Goal: Task Accomplishment & Management: Complete application form

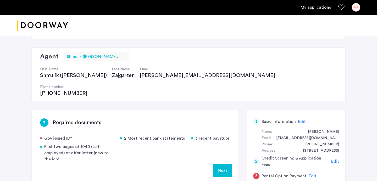
scroll to position [178, 0]
click at [113, 143] on div "First two pages of 1040 (self-employed) or offer letter (new to the job)" at bounding box center [77, 152] width 74 height 19
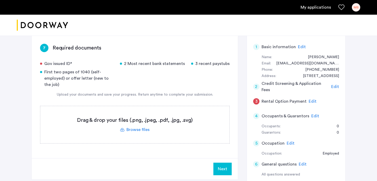
scroll to position [89, 0]
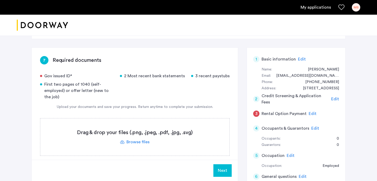
click at [143, 125] on label at bounding box center [134, 136] width 189 height 37
click at [0, 0] on input "file" at bounding box center [0, 0] width 0 height 0
click at [138, 128] on label at bounding box center [134, 136] width 189 height 37
click at [0, 0] on input "file" at bounding box center [0, 0] width 0 height 0
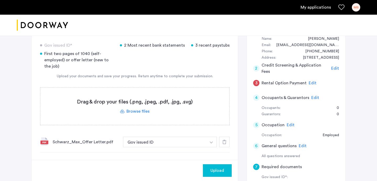
scroll to position [139, 0]
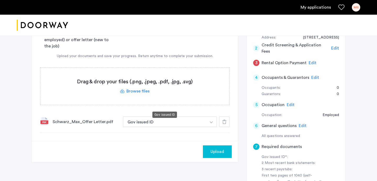
click at [161, 116] on button "Gov issued ID" at bounding box center [164, 121] width 83 height 10
click at [211, 116] on button "button" at bounding box center [211, 121] width 11 height 10
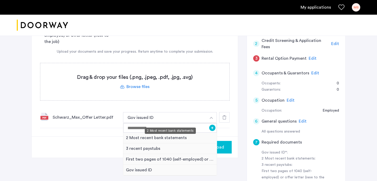
scroll to position [143, 0]
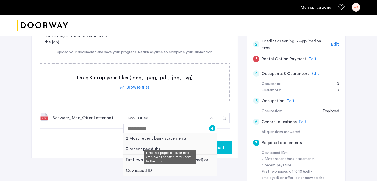
click at [148, 154] on div "First two pages of 1040 (self-employed) or offer letter (new to the job)" at bounding box center [169, 159] width 93 height 11
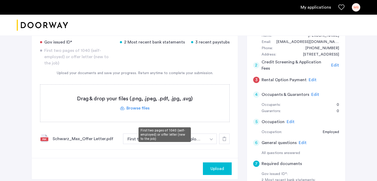
scroll to position [124, 0]
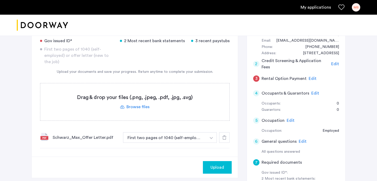
click at [215, 164] on span "Upload" at bounding box center [217, 167] width 14 height 6
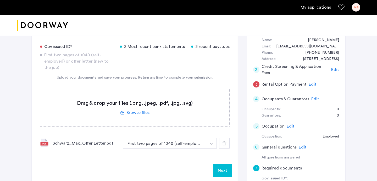
scroll to position [121, 0]
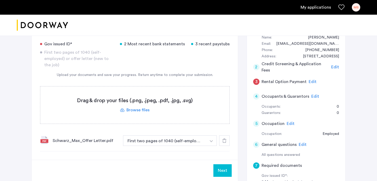
click at [165, 94] on label at bounding box center [134, 104] width 189 height 37
click at [0, 0] on input "file" at bounding box center [0, 0] width 0 height 0
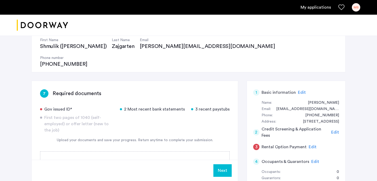
scroll to position [58, 0]
